Goal: Task Accomplishment & Management: Complete application form

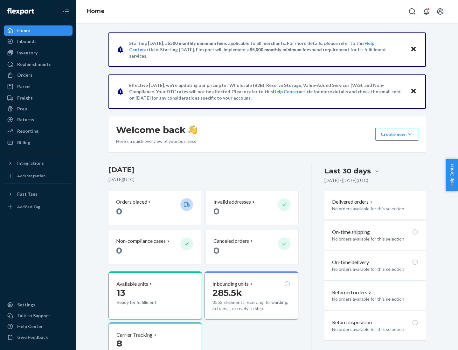
click at [409, 134] on button "Create new Create new inbound Create new order Create new product" at bounding box center [396, 134] width 43 height 13
click at [38, 41] on div "Inbounds" at bounding box center [37, 41] width 67 height 9
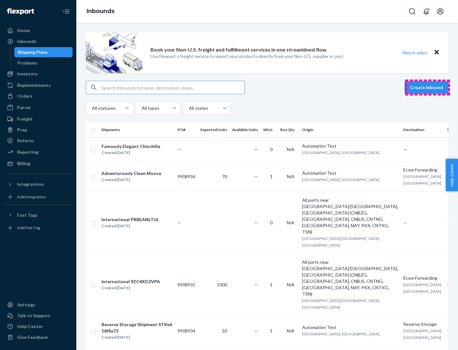
click at [427, 87] on button "Create inbound" at bounding box center [426, 87] width 44 height 13
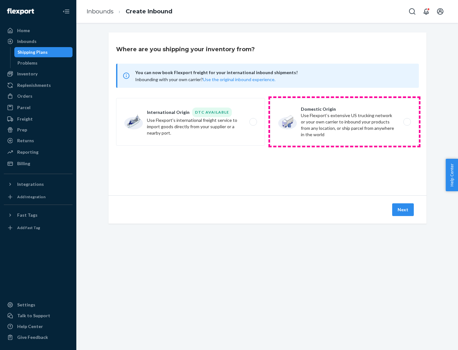
click at [344, 122] on label "Domestic Origin Use Flexport’s extensive US trucking network or your own carrie…" at bounding box center [344, 122] width 149 height 48
click at [406, 122] on input "Domestic Origin Use Flexport’s extensive US trucking network or your own carrie…" at bounding box center [408, 122] width 4 height 4
radio input "true"
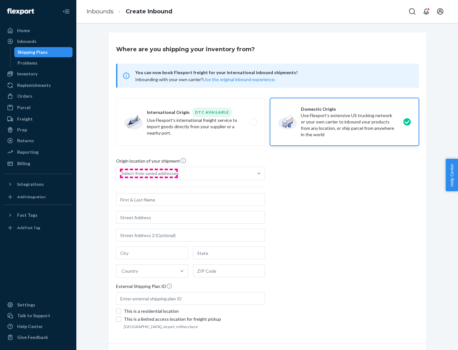
click at [148, 173] on div "Select from saved addresses" at bounding box center [149, 173] width 57 height 6
click at [122, 173] on input "Select from saved addresses" at bounding box center [121, 173] width 1 height 6
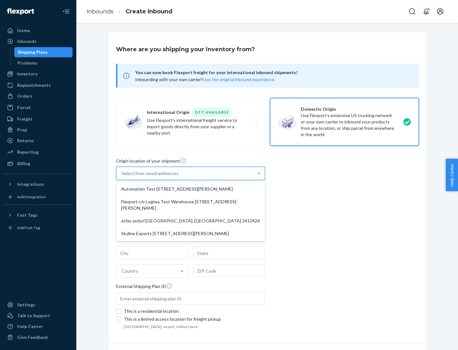
scroll to position [3, 0]
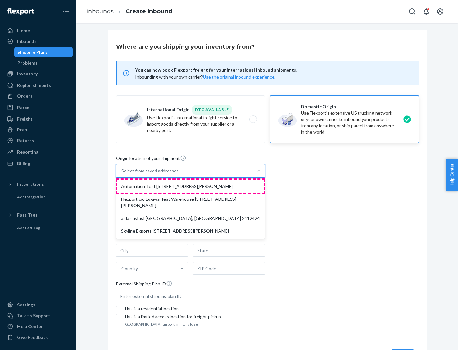
click at [190, 186] on div "Automation Test [STREET_ADDRESS][PERSON_NAME]" at bounding box center [190, 186] width 146 height 13
click at [122, 174] on input "option Automation Test [STREET_ADDRESS][PERSON_NAME] focused, 1 of 4. 4 results…" at bounding box center [121, 170] width 1 height 6
type input "Automation Test"
type input "9th Floor"
type input "[GEOGRAPHIC_DATA]"
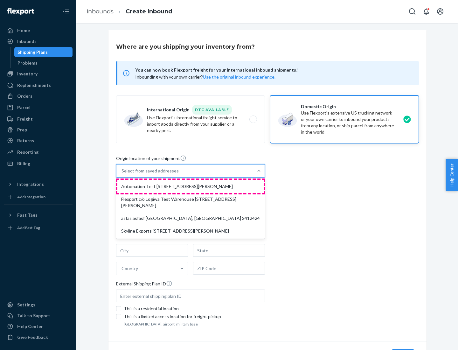
type input "CA"
type input "94104"
type input "[STREET_ADDRESS][PERSON_NAME]"
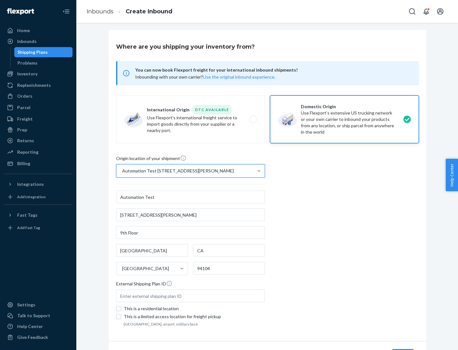
scroll to position [37, 0]
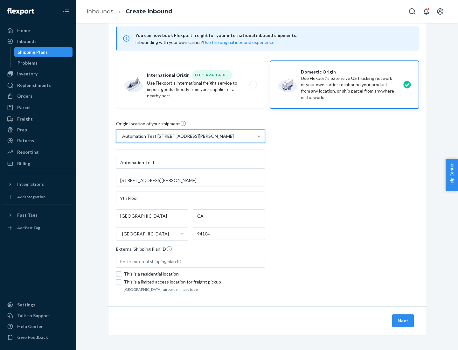
click at [403, 320] on button "Next" at bounding box center [403, 320] width 22 height 13
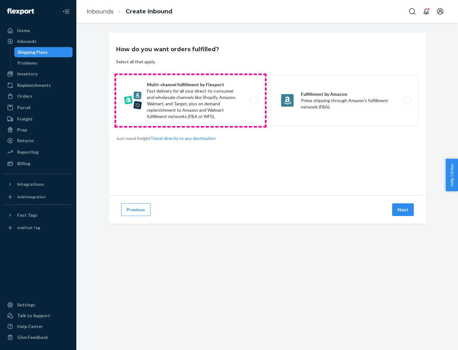
click at [190, 100] on label "Multi-channel fulfillment by Flexport Fast delivery for all your direct-to-cons…" at bounding box center [190, 100] width 149 height 51
click at [253, 100] on input "Multi-channel fulfillment by Flexport Fast delivery for all your direct-to-cons…" at bounding box center [255, 101] width 4 height 4
radio input "true"
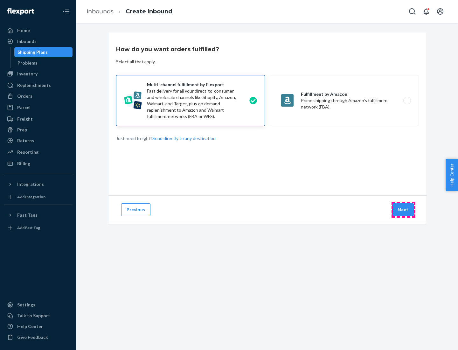
click at [403, 209] on button "Next" at bounding box center [403, 209] width 22 height 13
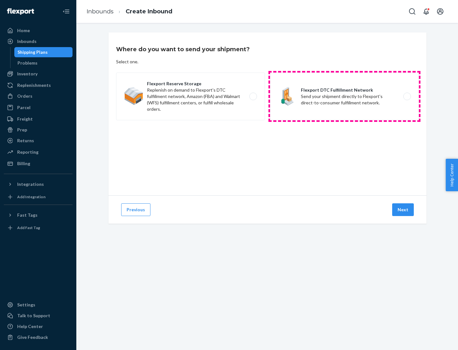
click at [344, 96] on label "Flexport DTC Fulfillment Network Send your shipment directly to Flexport's dire…" at bounding box center [344, 96] width 149 height 48
click at [406, 96] on input "Flexport DTC Fulfillment Network Send your shipment directly to Flexport's dire…" at bounding box center [408, 96] width 4 height 4
radio input "true"
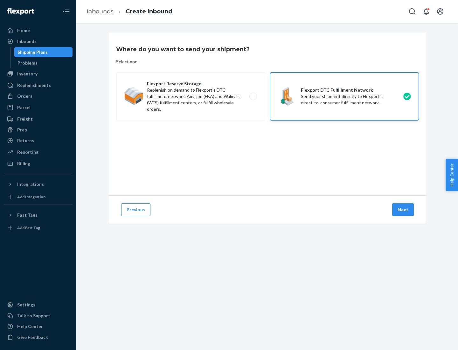
click at [403, 209] on button "Next" at bounding box center [403, 209] width 22 height 13
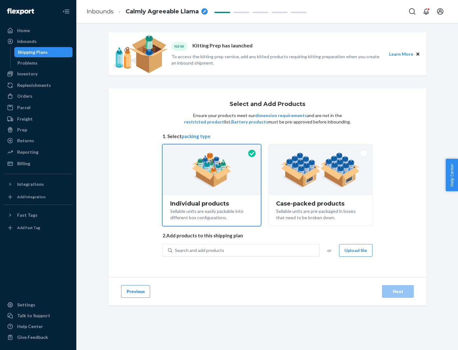
click at [320, 170] on img at bounding box center [320, 169] width 79 height 35
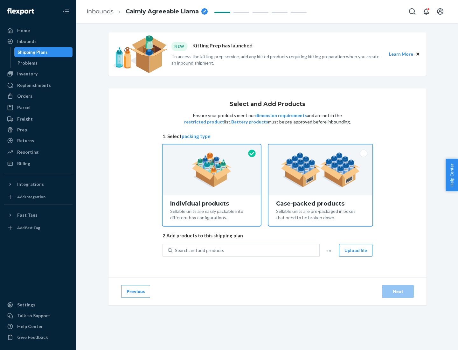
click at [320, 148] on input "Case-packed products Sellable units are pre-packaged in boxes that need to be b…" at bounding box center [320, 146] width 4 height 4
radio input "true"
radio input "false"
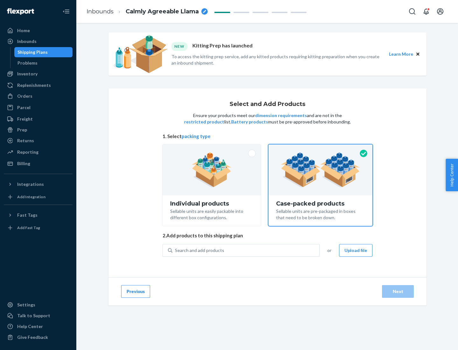
click at [246, 250] on div "Search and add products" at bounding box center [245, 249] width 147 height 11
click at [175, 250] on input "Search and add products" at bounding box center [175, 250] width 1 height 6
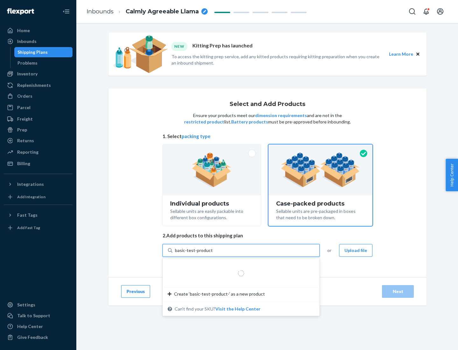
type input "basic-test-product-1"
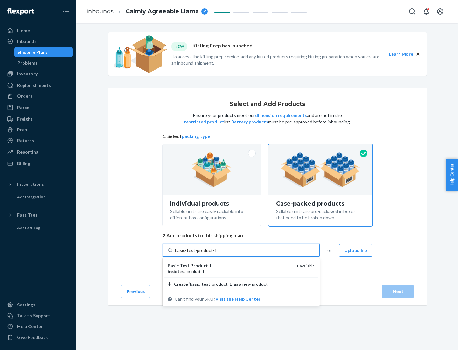
click at [230, 271] on div "basic - test - product - 1" at bounding box center [229, 271] width 124 height 5
click at [215, 253] on input "basic-test-product-1" at bounding box center [195, 250] width 41 height 6
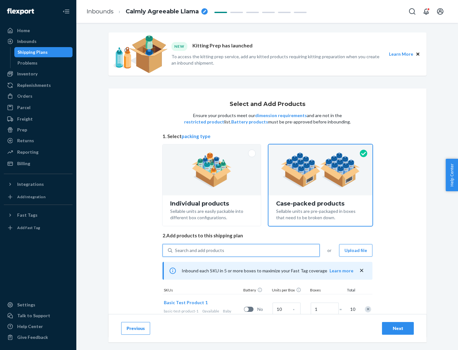
scroll to position [23, 0]
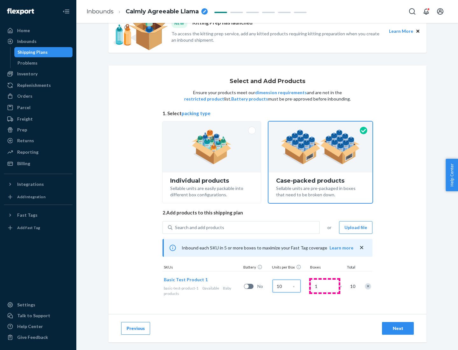
type input "10"
type input "7"
click at [398, 328] on div "Next" at bounding box center [397, 328] width 21 height 6
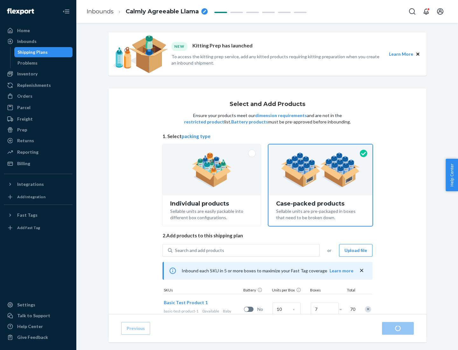
radio input "true"
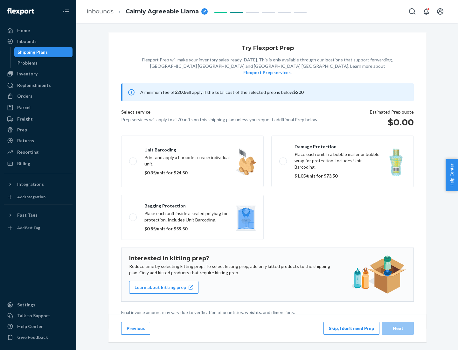
scroll to position [2, 0]
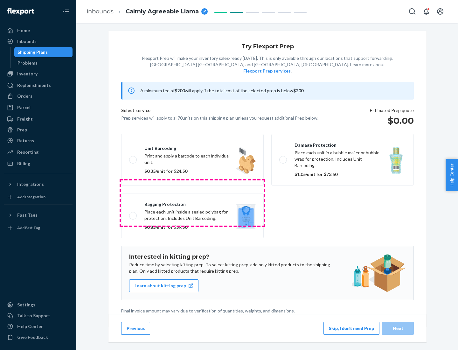
click at [192, 202] on label "Bagging protection Place each unit inside a sealed polybag for protection. Incl…" at bounding box center [192, 215] width 142 height 45
click at [133, 213] on input "Bagging protection Place each unit inside a sealed polybag for protection. Incl…" at bounding box center [131, 215] width 4 height 4
checkbox input "true"
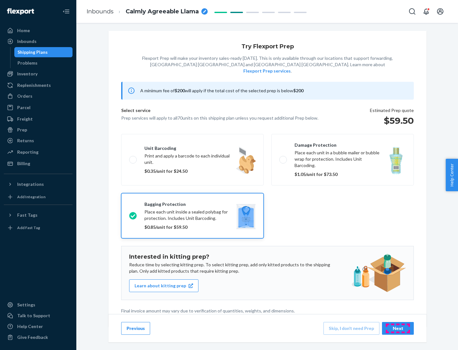
click at [398, 328] on div "Next" at bounding box center [397, 328] width 21 height 6
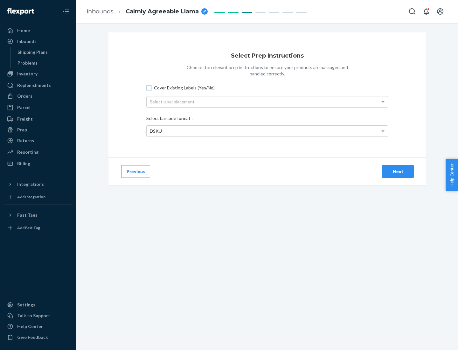
click at [149, 87] on input "Cover Existing Labels (Yes/No)" at bounding box center [148, 87] width 5 height 5
checkbox input "true"
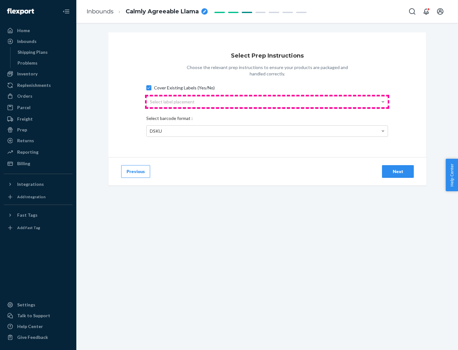
click at [267, 101] on div "Select label placement" at bounding box center [266, 101] width 241 height 11
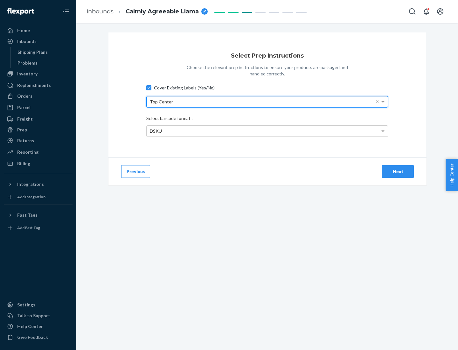
click at [267, 131] on div "DSKU" at bounding box center [266, 131] width 241 height 11
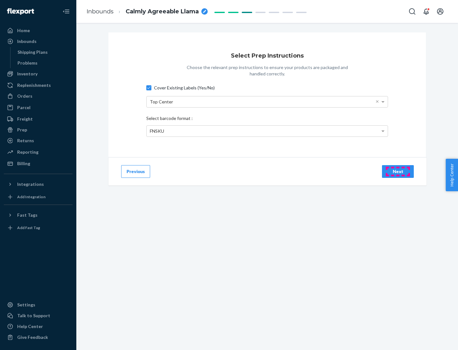
click at [398, 171] on div "Next" at bounding box center [397, 171] width 21 height 6
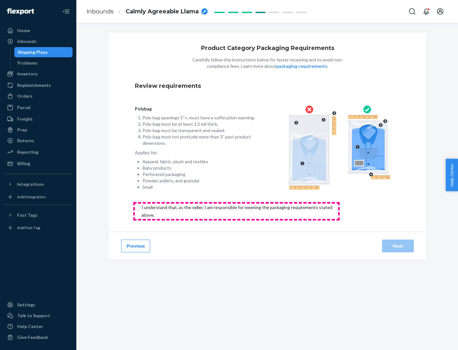
click at [236, 211] on input "checkbox" at bounding box center [240, 210] width 211 height 15
checkbox input "true"
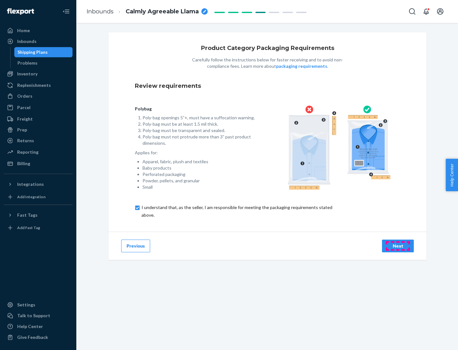
click at [398, 245] on div "Next" at bounding box center [397, 245] width 21 height 6
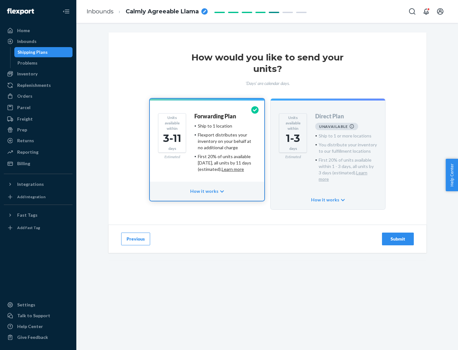
click at [215, 116] on h4 "Forwarding Plan" at bounding box center [215, 116] width 42 height 6
click at [398, 235] on div "Submit" at bounding box center [397, 238] width 21 height 6
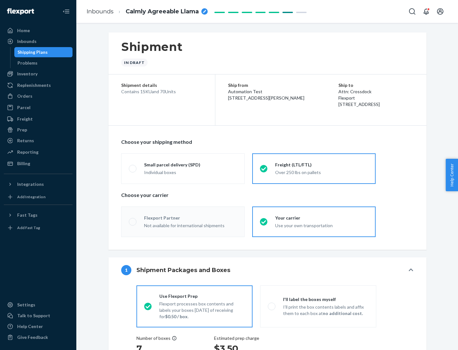
radio input "true"
radio input "false"
radio input "true"
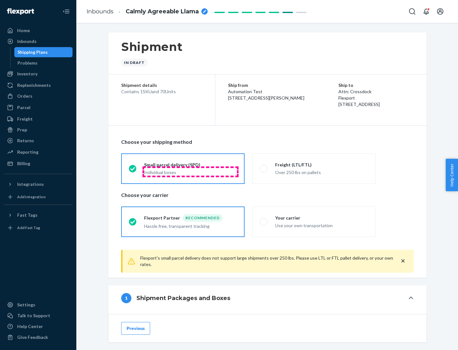
click at [190, 171] on div "Individual boxes" at bounding box center [190, 172] width 93 height 6
click at [133, 170] on input "Small parcel delivery (SPD) Individual boxes" at bounding box center [131, 168] width 4 height 4
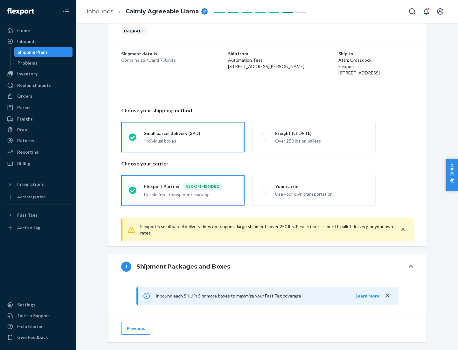
click at [321, 186] on div "Your carrier" at bounding box center [321, 186] width 93 height 6
click at [264, 188] on input "Your carrier Use your own transportation" at bounding box center [262, 190] width 4 height 4
radio input "true"
radio input "false"
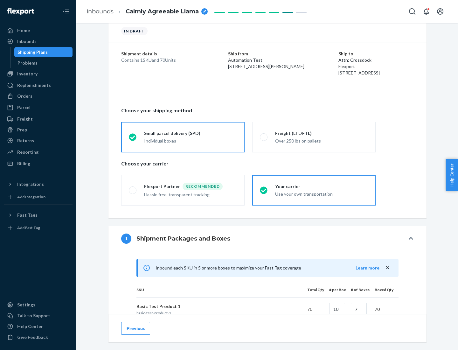
scroll to position [154, 0]
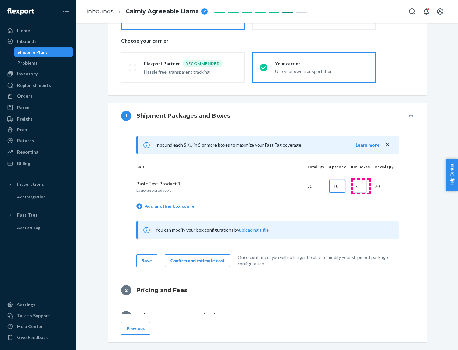
type input "10"
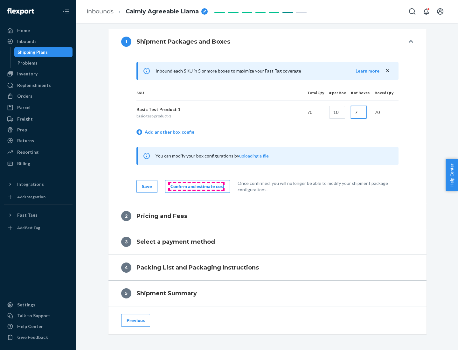
type input "7"
click at [196, 186] on div "Confirm and estimate cost" at bounding box center [197, 186] width 54 height 6
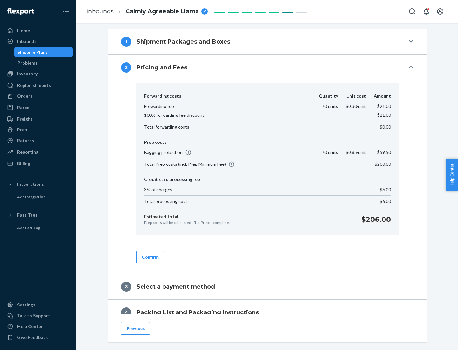
scroll to position [258, 0]
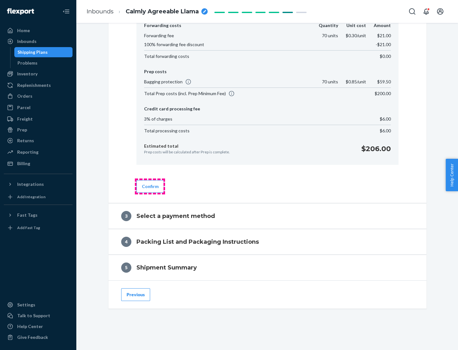
click at [150, 186] on button "Confirm" at bounding box center [150, 186] width 28 height 13
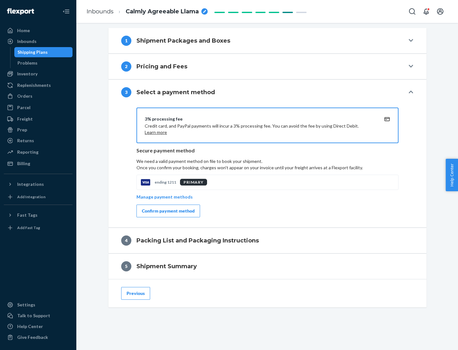
scroll to position [229, 0]
click at [167, 211] on div "Confirm payment method" at bounding box center [168, 211] width 53 height 6
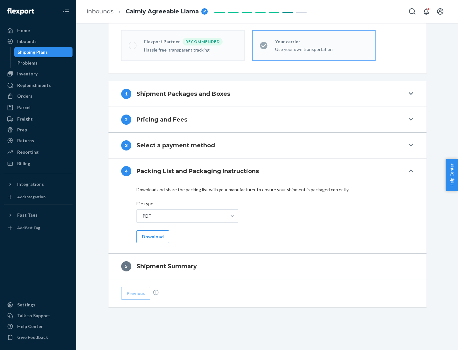
scroll to position [176, 0]
click at [152, 236] on button "Download" at bounding box center [152, 236] width 33 height 13
